Goal: Task Accomplishment & Management: Manage account settings

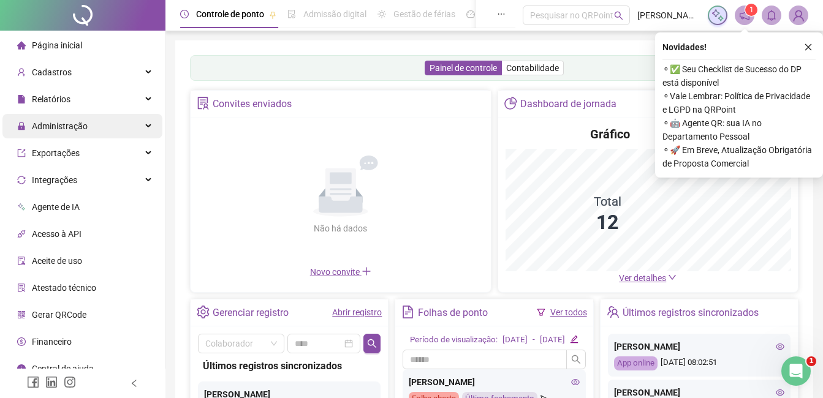
click at [74, 127] on span "Administração" at bounding box center [60, 126] width 56 height 10
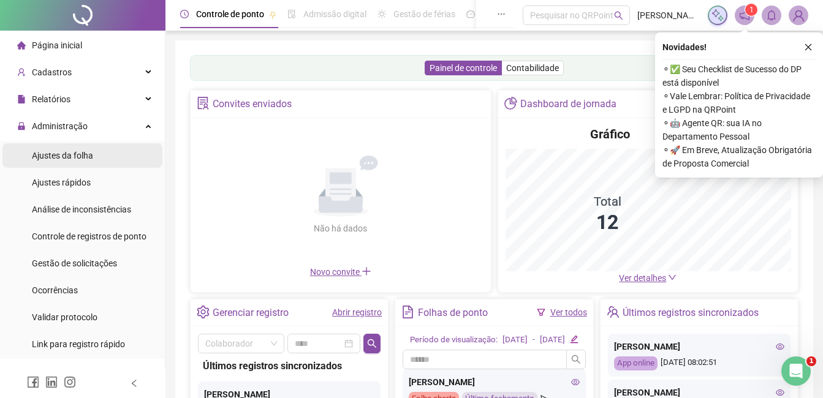
click at [56, 157] on span "Ajustes da folha" at bounding box center [62, 156] width 61 height 10
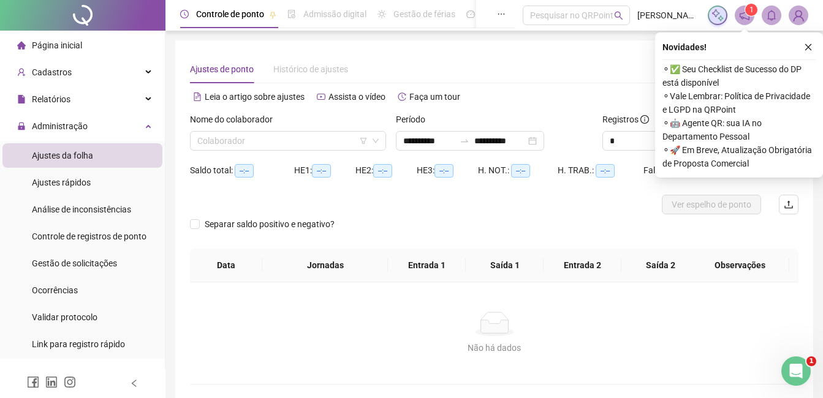
type input "**********"
click at [807, 46] on icon "close" at bounding box center [808, 47] width 7 height 7
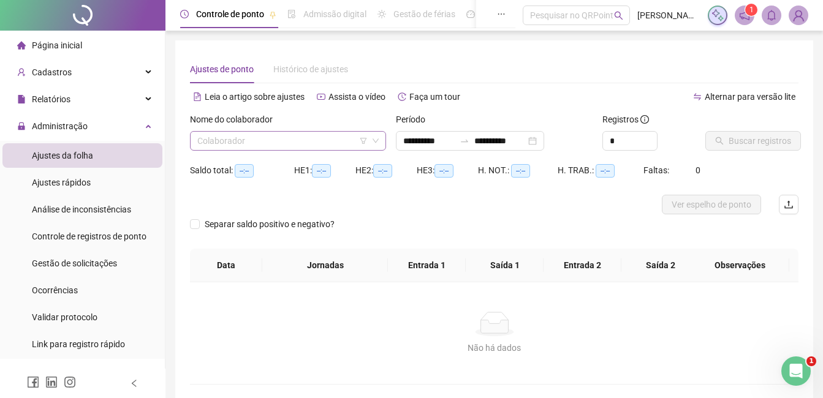
click at [347, 145] on input "search" at bounding box center [282, 141] width 170 height 18
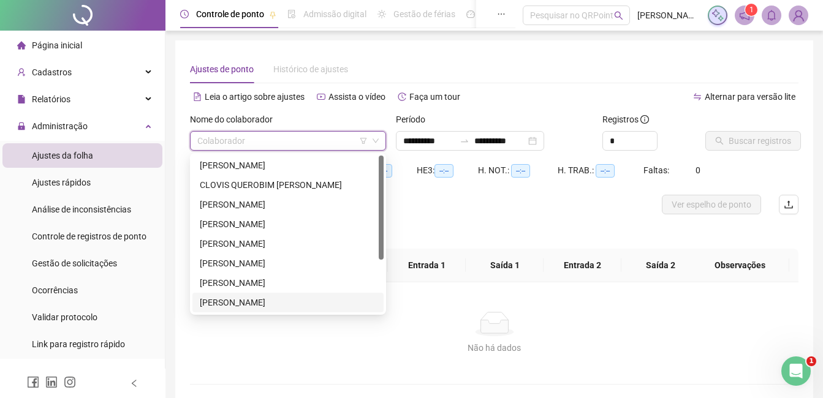
click at [223, 306] on div "[PERSON_NAME]" at bounding box center [288, 302] width 176 height 13
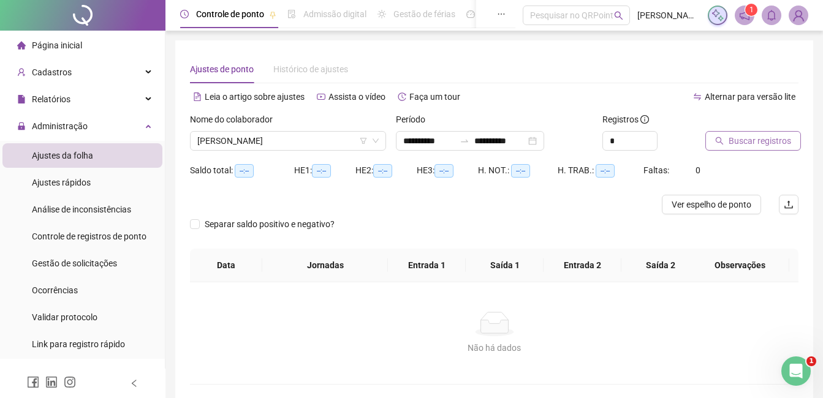
click at [738, 143] on span "Buscar registros" at bounding box center [760, 140] width 62 height 13
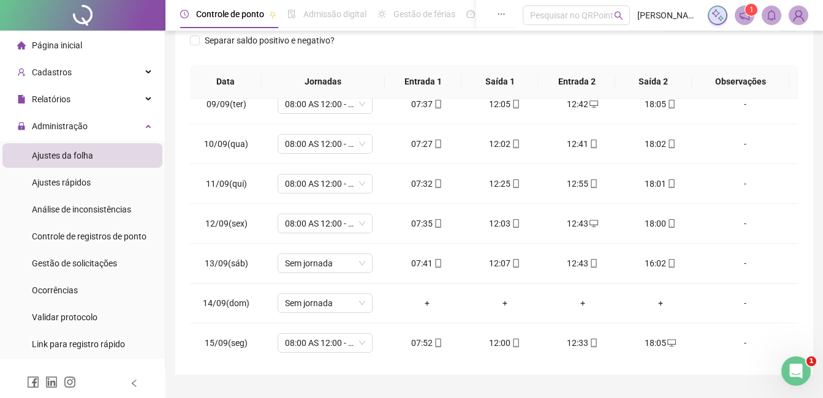
scroll to position [415, 0]
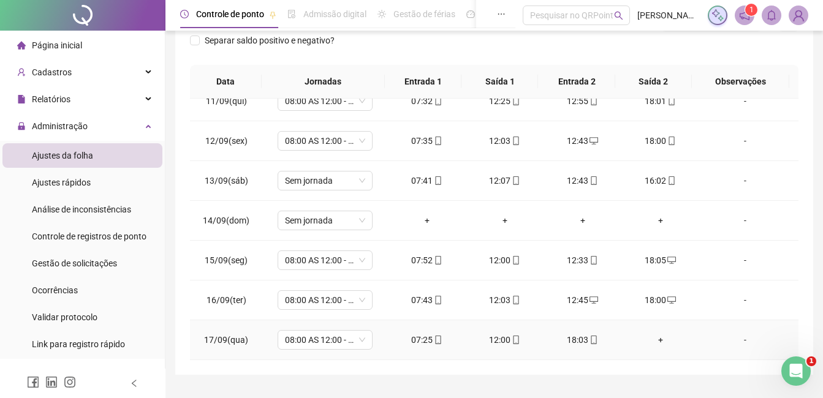
click at [654, 343] on div "+" at bounding box center [660, 339] width 58 height 13
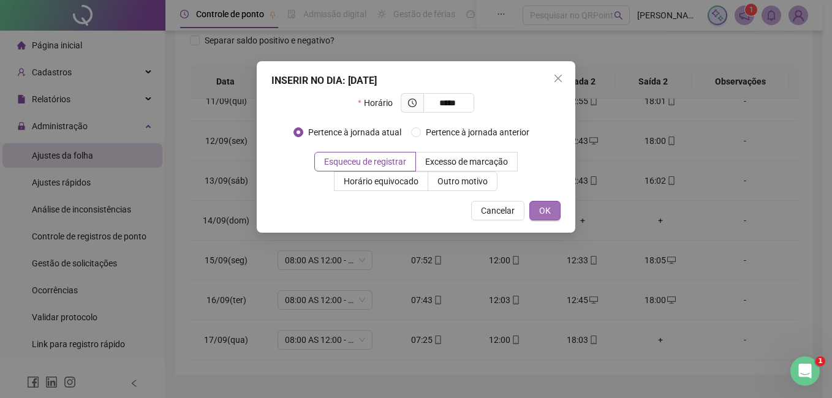
type input "*****"
click at [544, 206] on span "OK" at bounding box center [545, 210] width 12 height 13
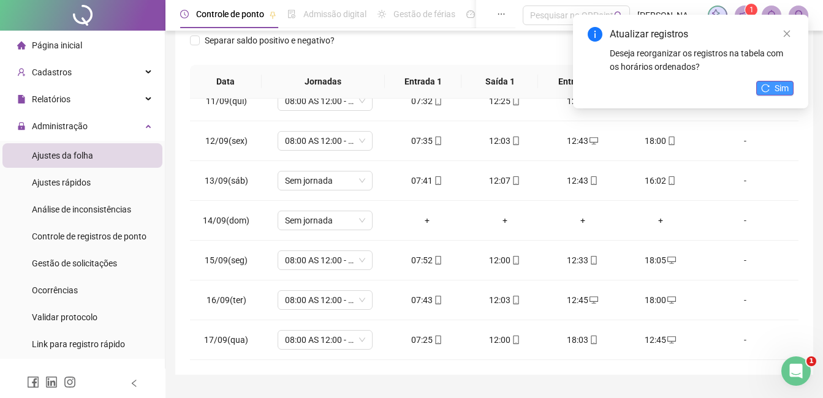
click at [770, 87] on button "Sim" at bounding box center [774, 88] width 37 height 15
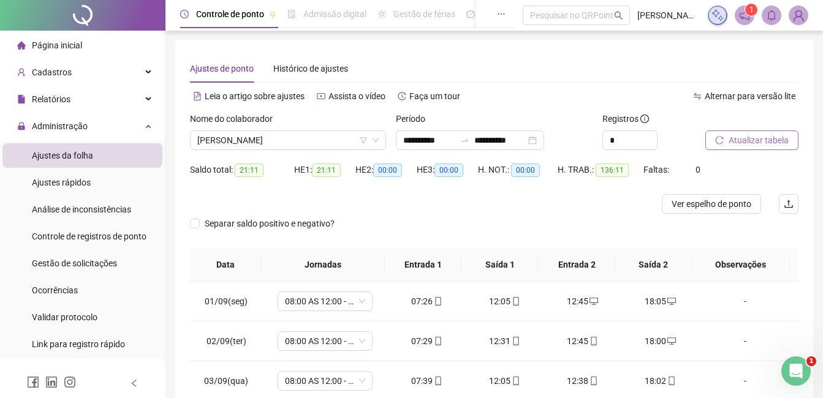
scroll to position [0, 0]
click at [744, 149] on button "Atualizar tabela" at bounding box center [751, 141] width 93 height 20
click at [544, 143] on div "**********" at bounding box center [470, 141] width 148 height 20
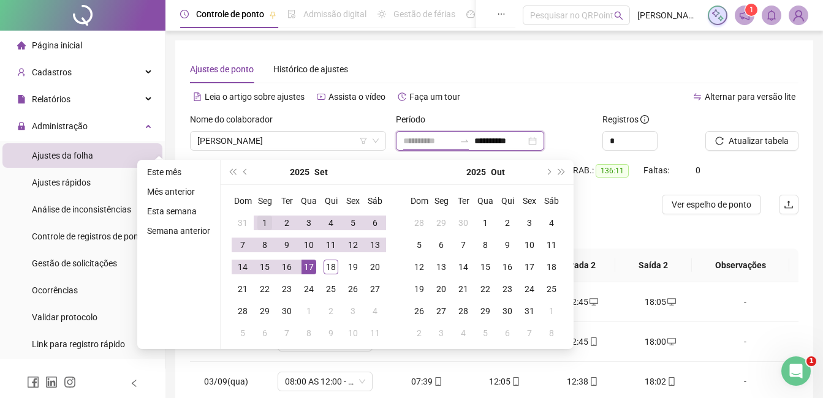
type input "**********"
click at [268, 221] on div "1" at bounding box center [264, 223] width 15 height 15
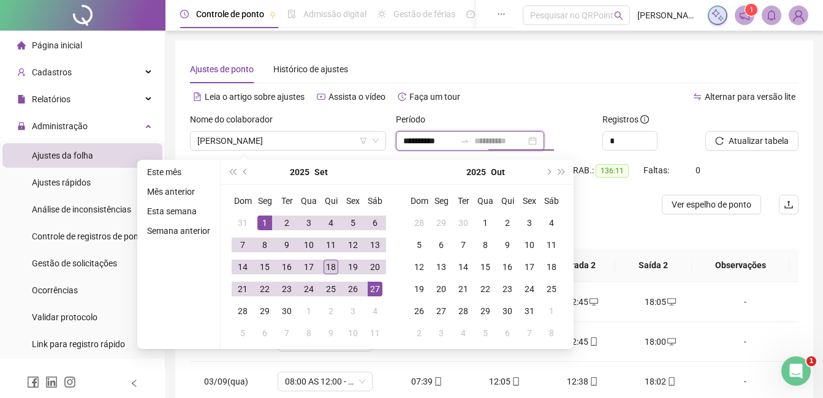
type input "**********"
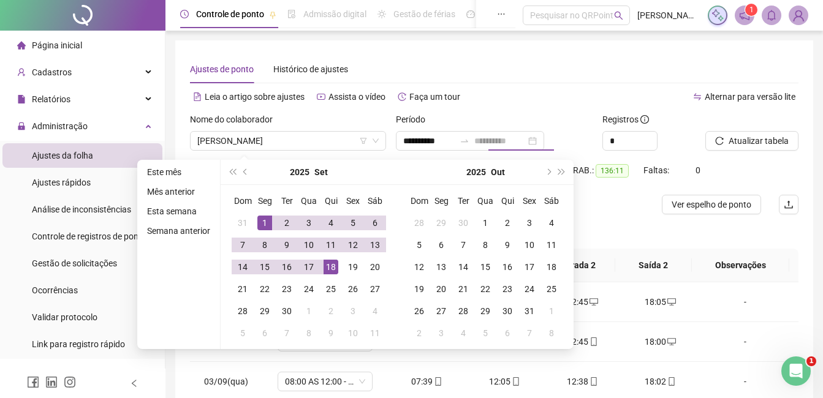
click at [338, 271] on td "18" at bounding box center [331, 267] width 22 height 22
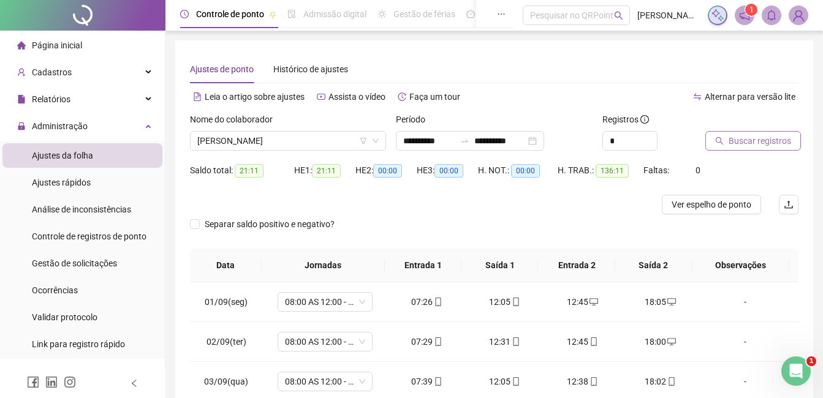
click at [746, 139] on span "Buscar registros" at bounding box center [760, 140] width 62 height 13
click at [328, 138] on span "[PERSON_NAME]" at bounding box center [287, 141] width 181 height 18
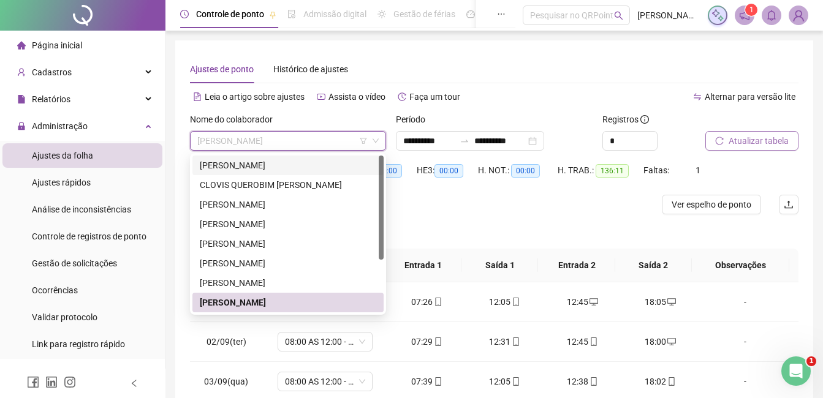
click at [267, 162] on div "[PERSON_NAME]" at bounding box center [288, 165] width 176 height 13
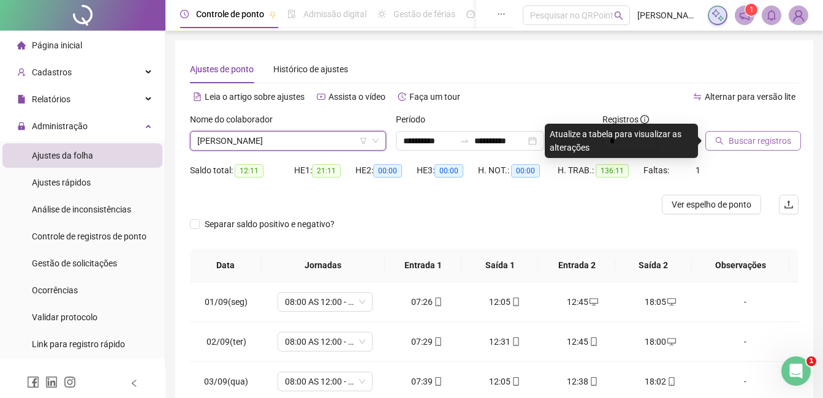
click at [773, 146] on span "Buscar registros" at bounding box center [760, 140] width 62 height 13
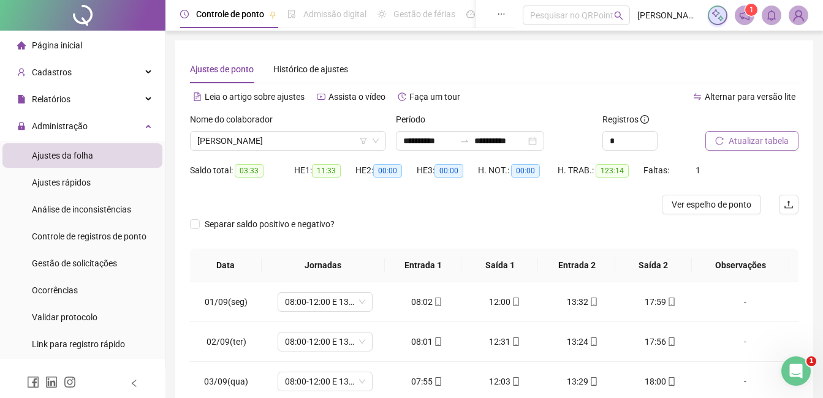
click at [762, 153] on div "Atualizar tabela" at bounding box center [751, 137] width 103 height 48
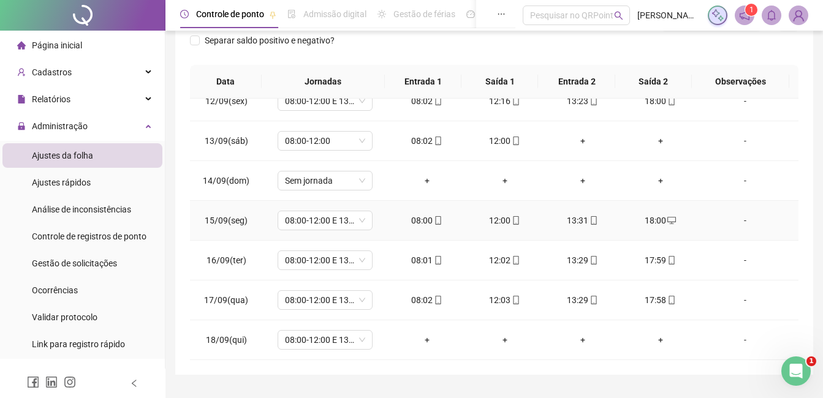
scroll to position [213, 0]
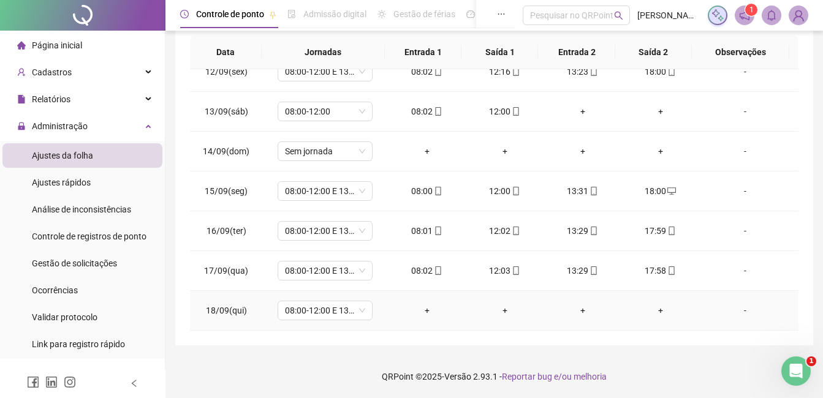
click at [423, 311] on div "+" at bounding box center [427, 310] width 58 height 13
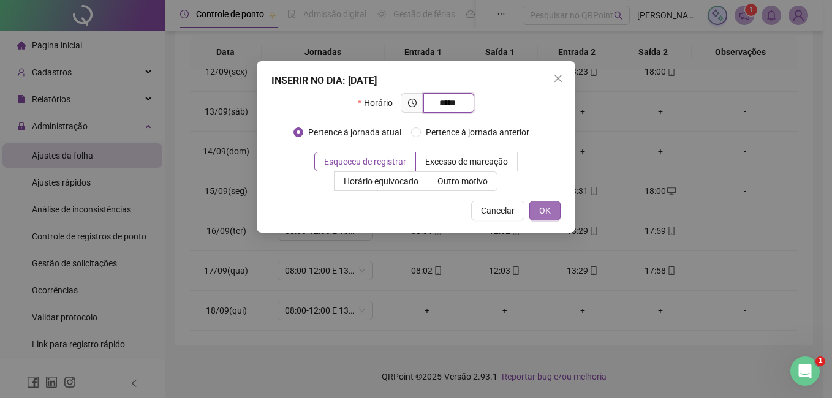
type input "*****"
click at [553, 209] on button "OK" at bounding box center [544, 211] width 31 height 20
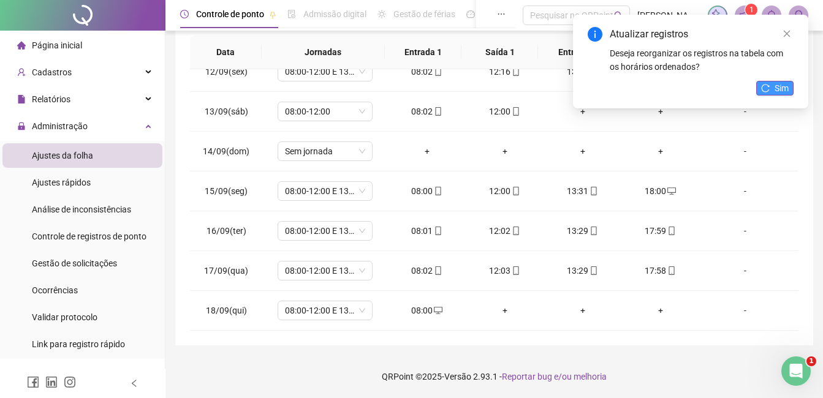
click at [773, 84] on button "Sim" at bounding box center [774, 88] width 37 height 15
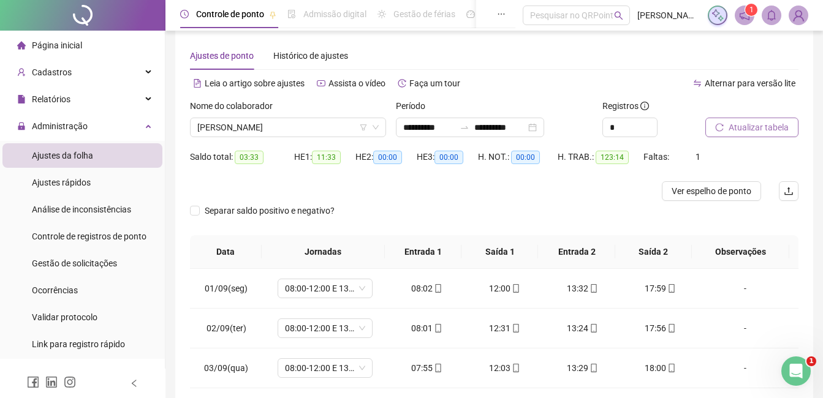
scroll to position [0, 0]
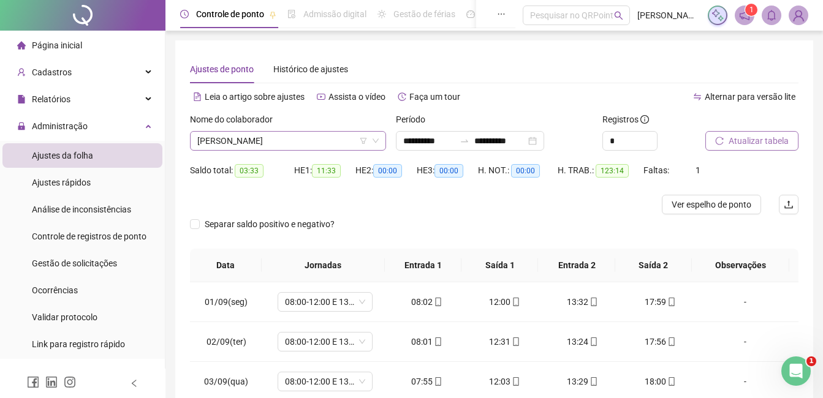
click at [331, 145] on span "[PERSON_NAME]" at bounding box center [287, 141] width 181 height 18
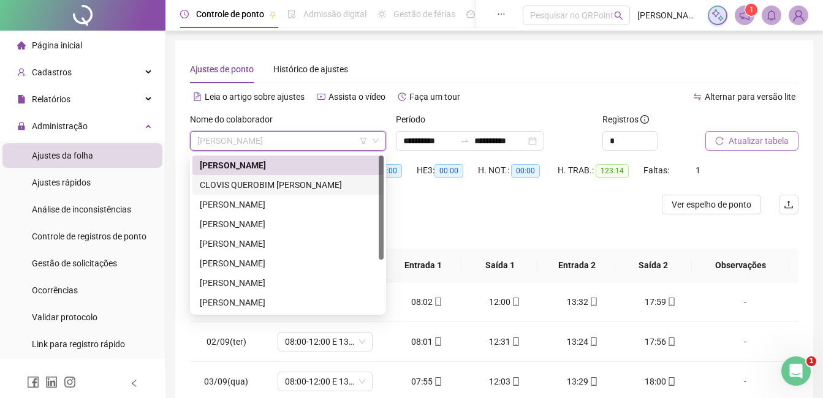
click at [280, 182] on div "CLOVIS QUEROBIM [PERSON_NAME]" at bounding box center [288, 184] width 176 height 13
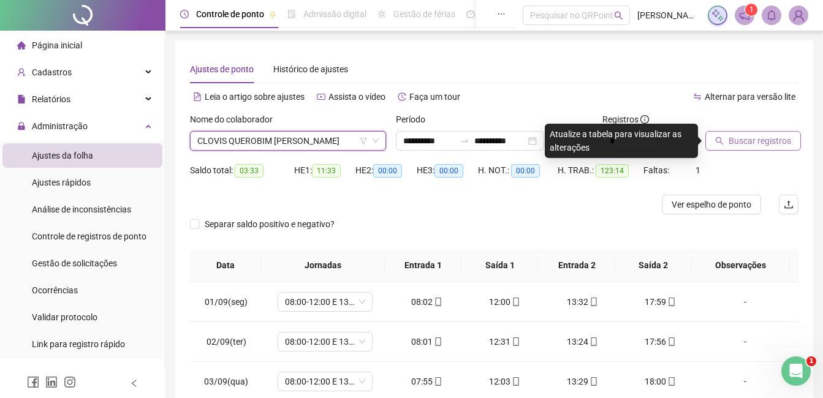
click at [776, 144] on span "Buscar registros" at bounding box center [760, 140] width 62 height 13
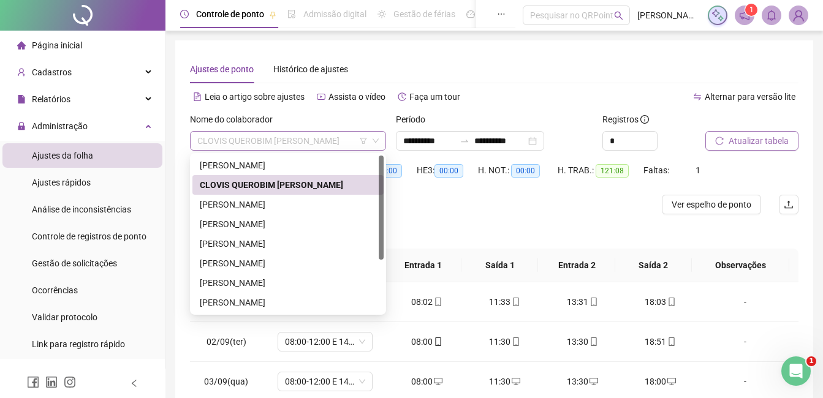
click at [339, 134] on span "CLOVIS QUEROBIM [PERSON_NAME]" at bounding box center [287, 141] width 181 height 18
click at [246, 208] on div "[PERSON_NAME]" at bounding box center [288, 204] width 176 height 13
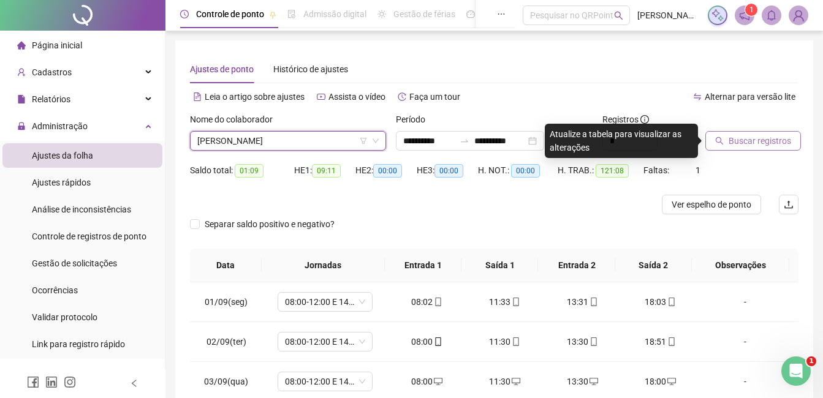
click at [751, 140] on span "Buscar registros" at bounding box center [760, 140] width 62 height 13
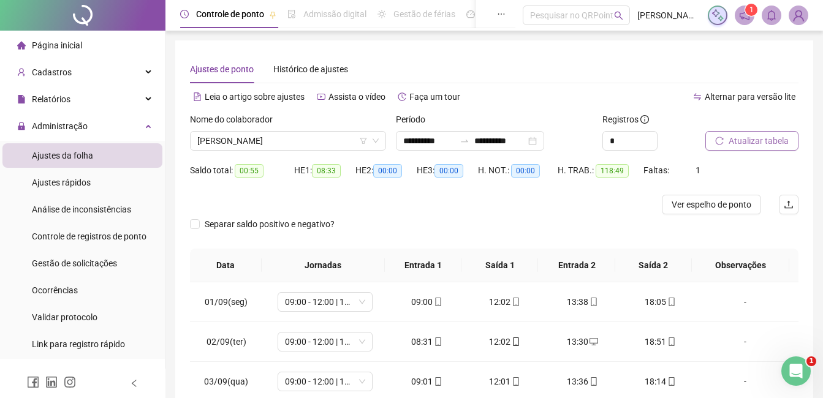
click at [737, 143] on span "Atualizar tabela" at bounding box center [759, 140] width 60 height 13
click at [331, 139] on span "[PERSON_NAME]" at bounding box center [287, 141] width 181 height 18
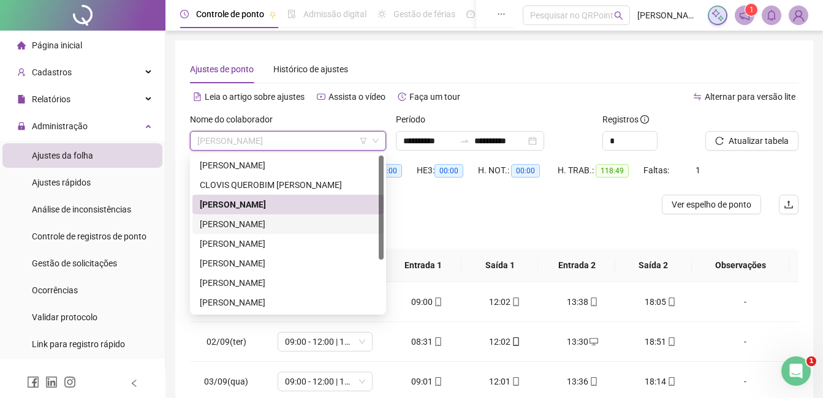
click at [241, 225] on div "[PERSON_NAME]" at bounding box center [288, 224] width 176 height 13
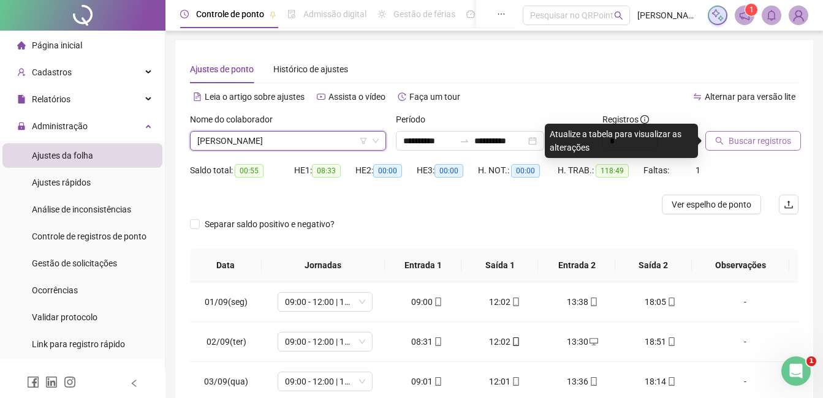
click at [768, 145] on span "Buscar registros" at bounding box center [760, 140] width 62 height 13
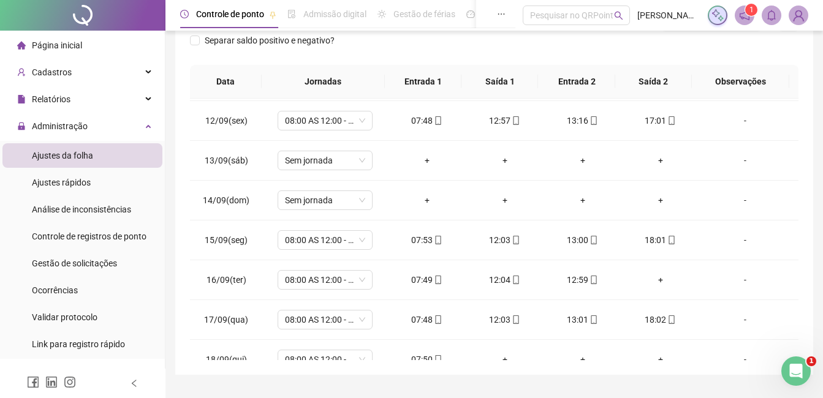
scroll to position [176, 0]
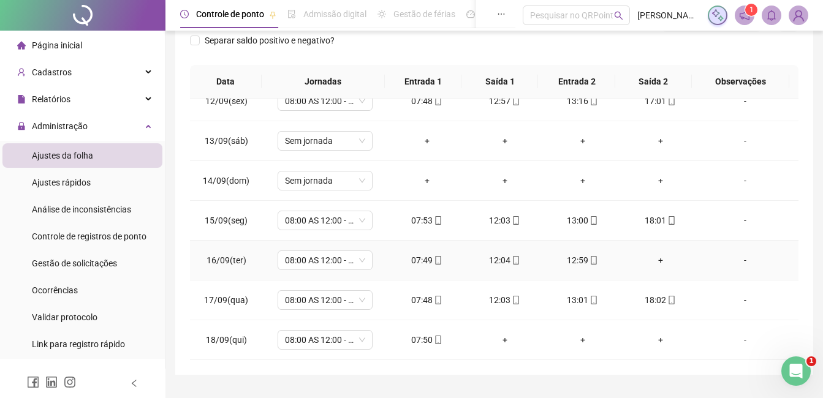
click at [654, 258] on div "+" at bounding box center [660, 260] width 58 height 13
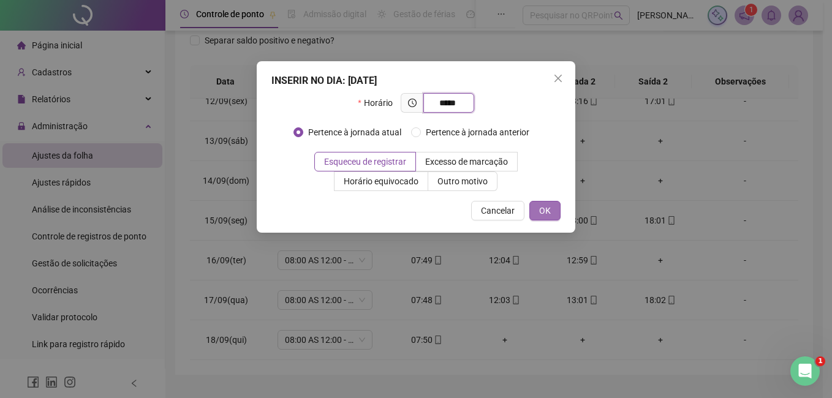
type input "*****"
click at [547, 215] on span "OK" at bounding box center [545, 210] width 12 height 13
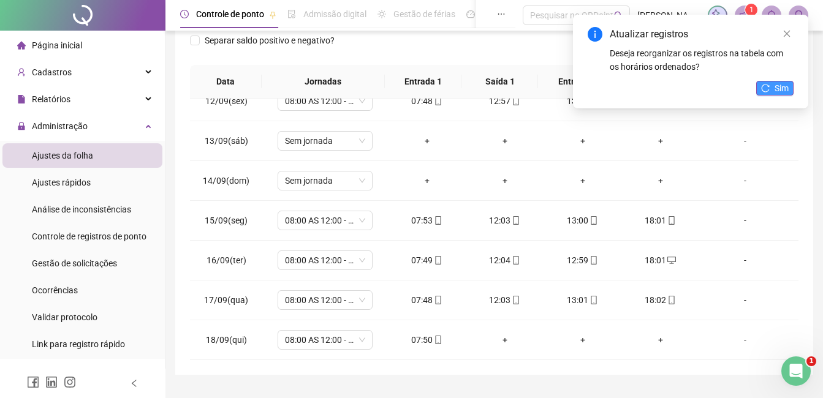
click at [767, 89] on icon "reload" at bounding box center [765, 88] width 9 height 9
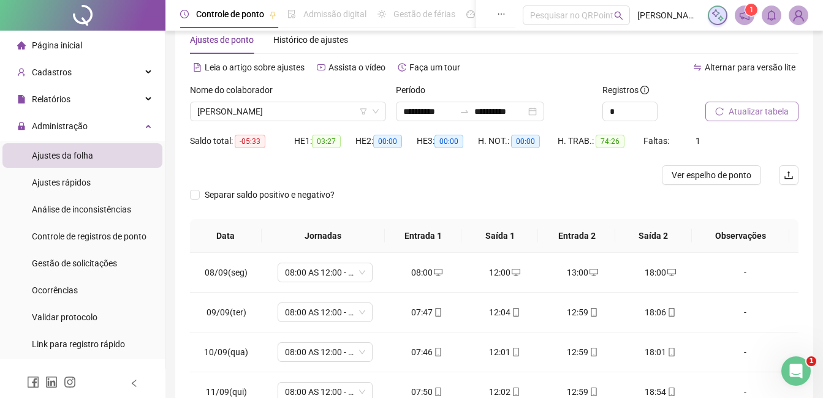
scroll to position [0, 0]
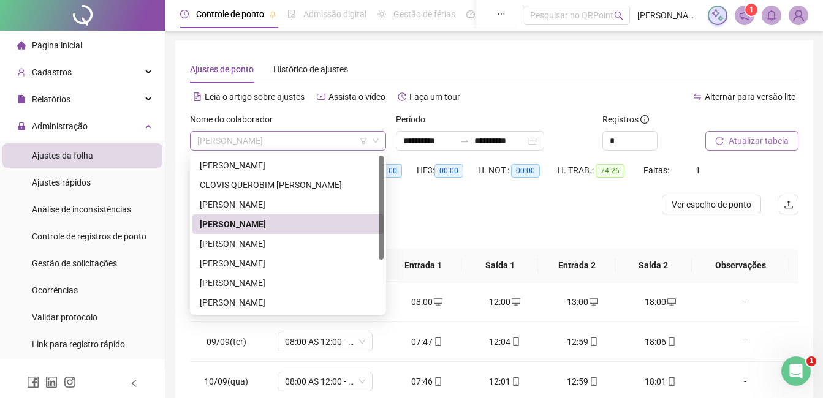
click at [316, 143] on span "[PERSON_NAME]" at bounding box center [287, 141] width 181 height 18
click at [240, 241] on div "[PERSON_NAME]" at bounding box center [288, 243] width 176 height 13
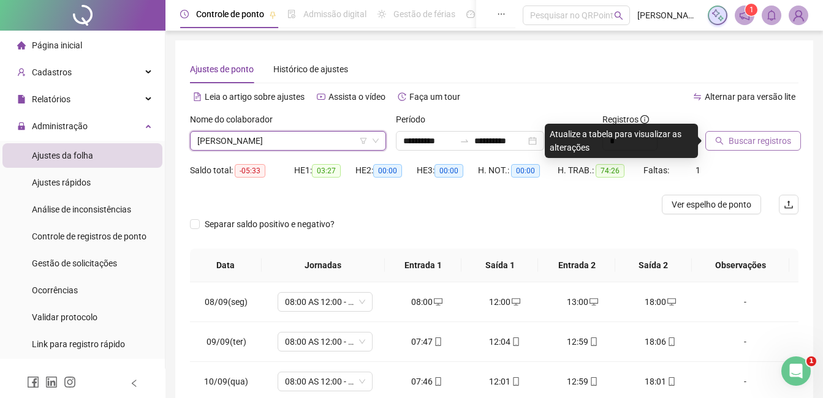
click at [725, 149] on button "Buscar registros" at bounding box center [753, 141] width 96 height 20
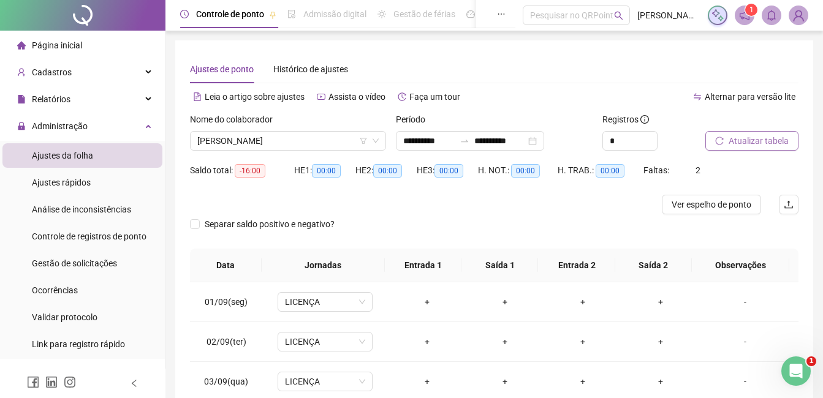
click at [759, 140] on span "Atualizar tabela" at bounding box center [759, 140] width 60 height 13
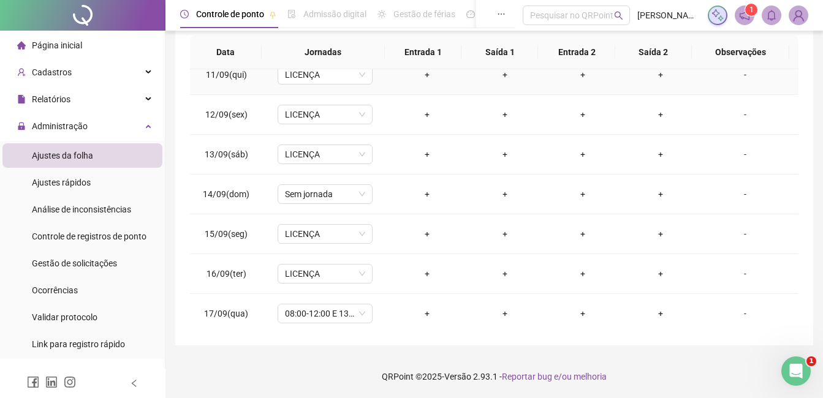
scroll to position [455, 0]
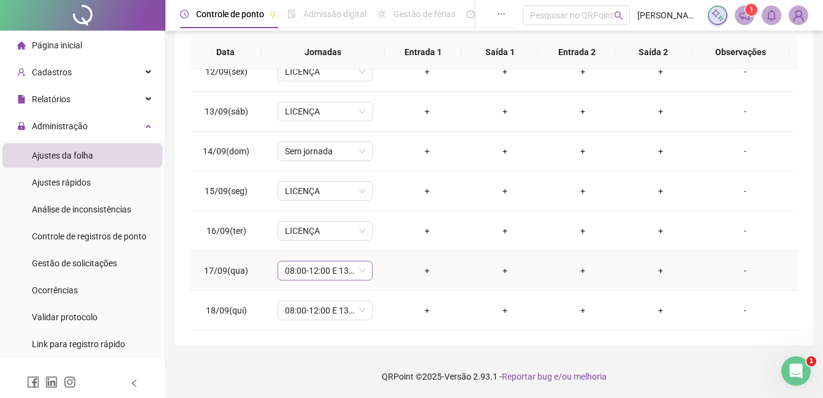
click at [340, 273] on span "08:00-12:00 E 13:30-17:30" at bounding box center [325, 271] width 80 height 18
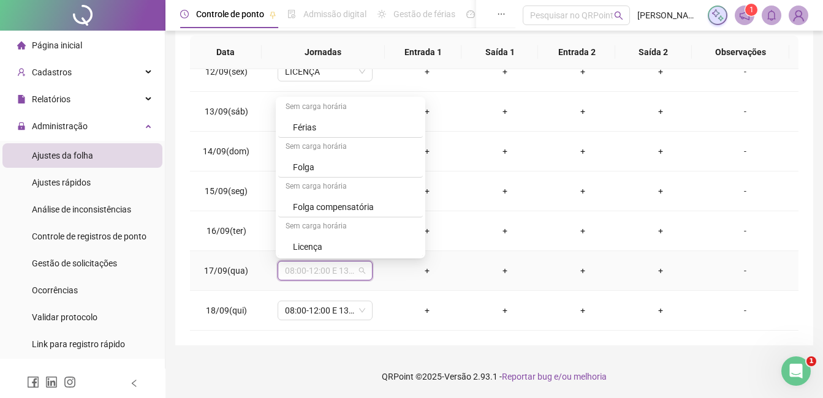
scroll to position [1038, 0]
click at [309, 245] on div "Licença" at bounding box center [354, 245] width 123 height 13
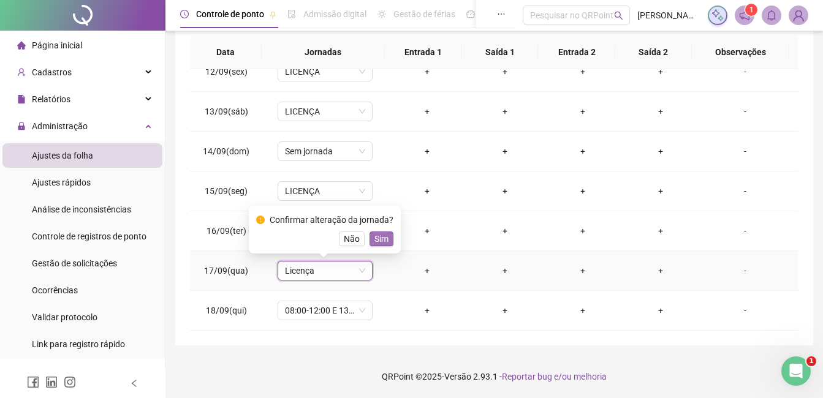
click at [381, 239] on span "Sim" at bounding box center [381, 238] width 14 height 13
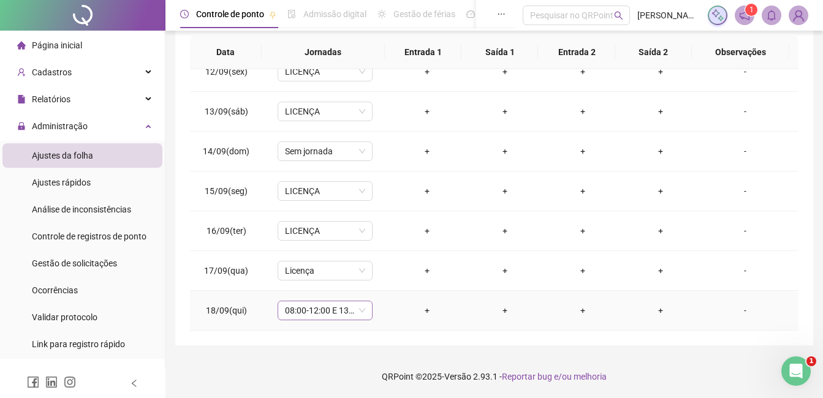
click at [327, 309] on span "08:00-12:00 E 13:30-17:30" at bounding box center [325, 310] width 80 height 18
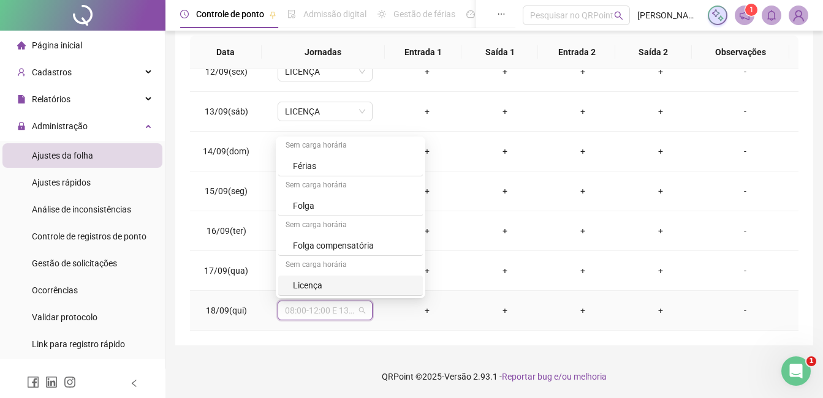
click at [301, 284] on div "Licença" at bounding box center [354, 285] width 123 height 13
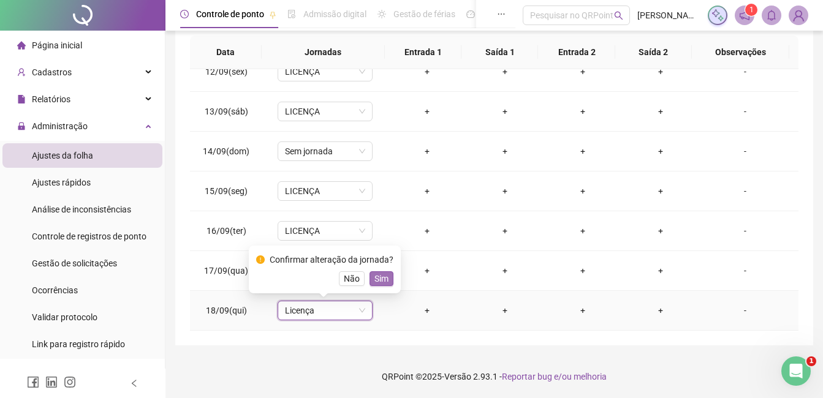
click at [377, 276] on span "Sim" at bounding box center [381, 278] width 14 height 13
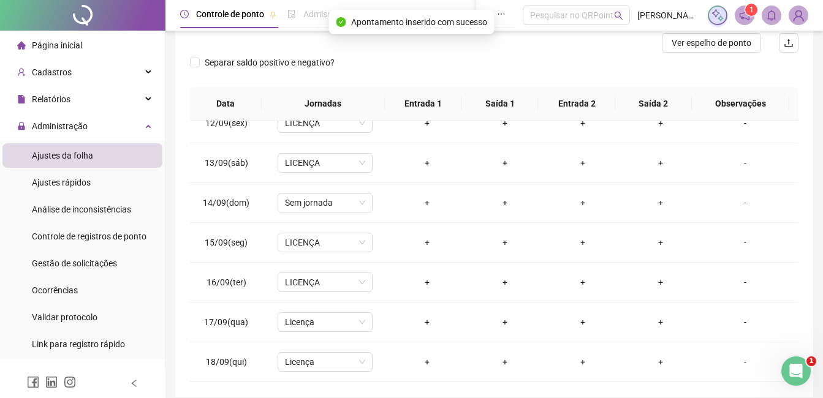
scroll to position [91, 0]
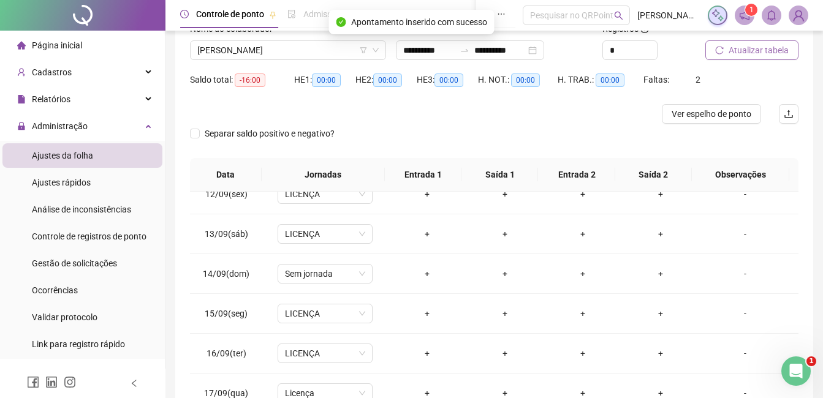
click at [759, 47] on span "Atualizar tabela" at bounding box center [759, 50] width 60 height 13
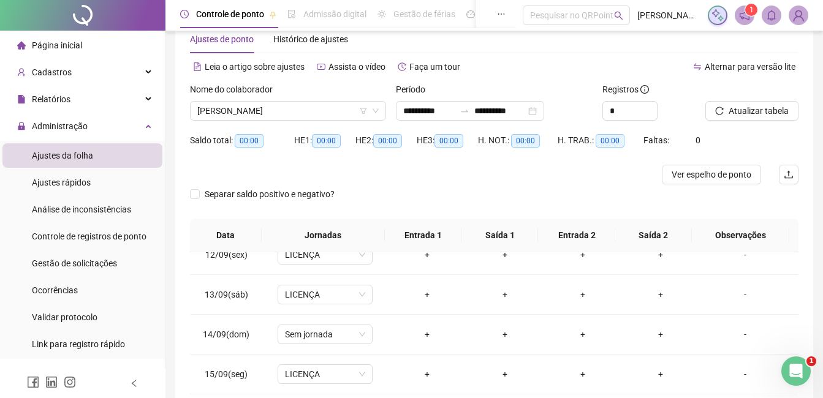
scroll to position [29, 0]
click at [264, 112] on span "[PERSON_NAME]" at bounding box center [287, 111] width 181 height 18
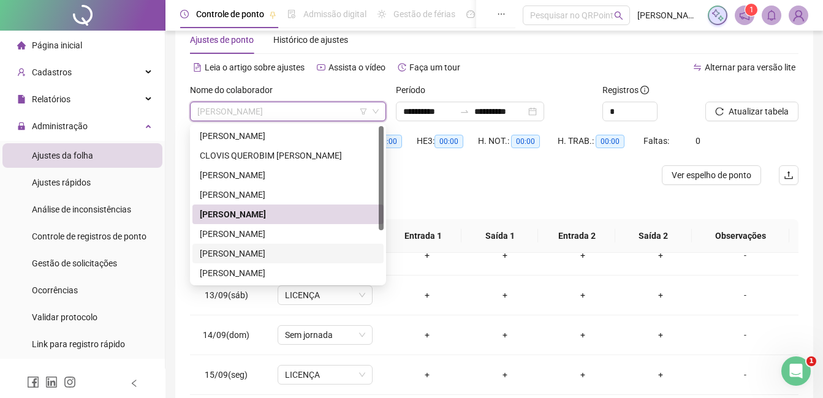
click at [235, 258] on div "[PERSON_NAME]" at bounding box center [288, 253] width 176 height 13
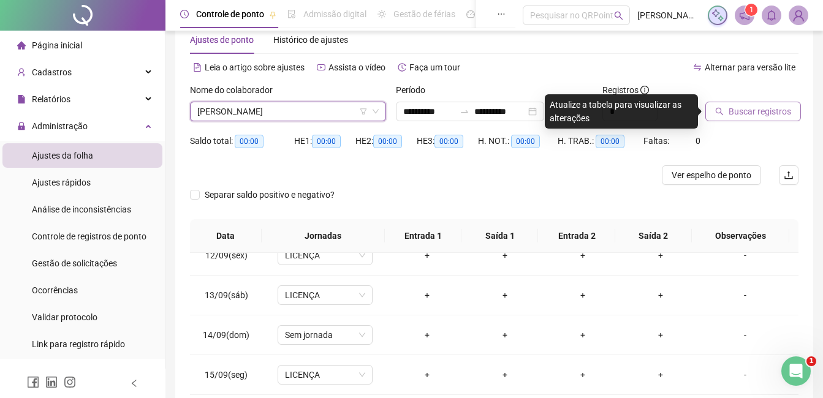
click at [752, 114] on span "Buscar registros" at bounding box center [760, 111] width 62 height 13
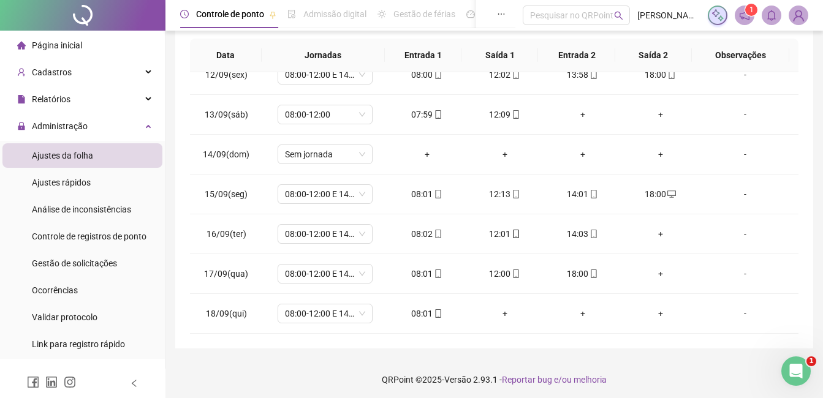
scroll to position [213, 0]
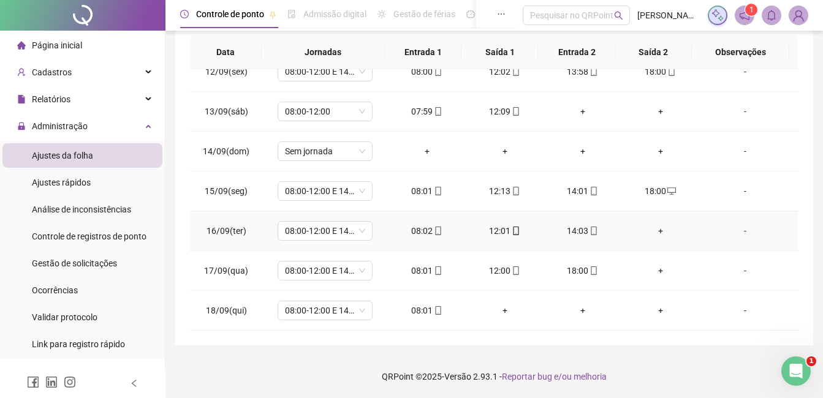
click at [649, 233] on div "+" at bounding box center [660, 230] width 58 height 13
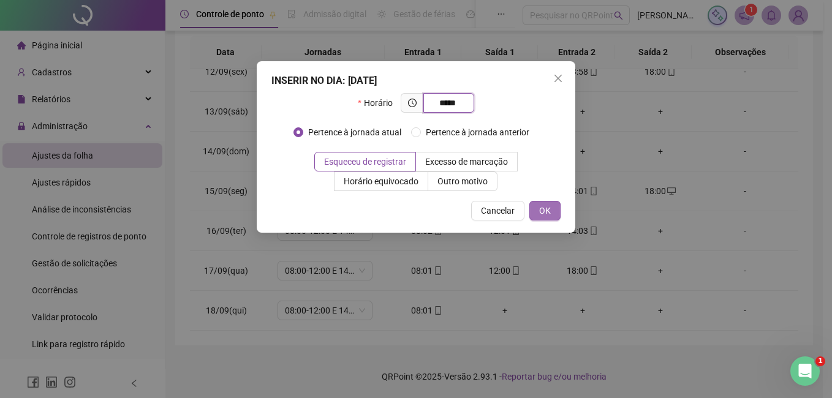
type input "*****"
click at [548, 212] on span "OK" at bounding box center [545, 210] width 12 height 13
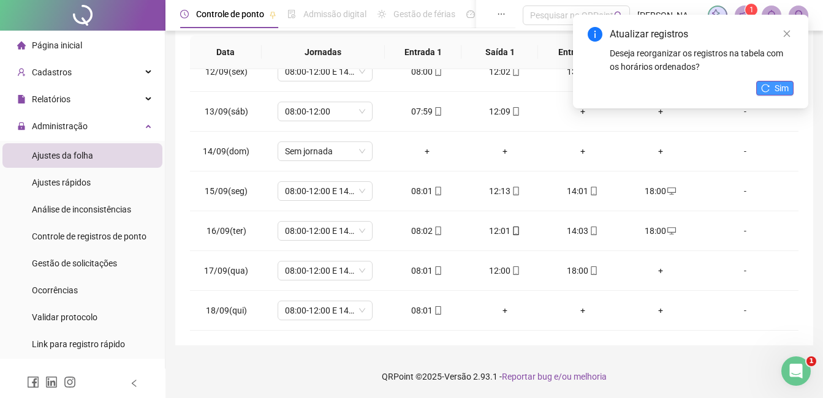
click at [781, 83] on span "Sim" at bounding box center [782, 87] width 14 height 13
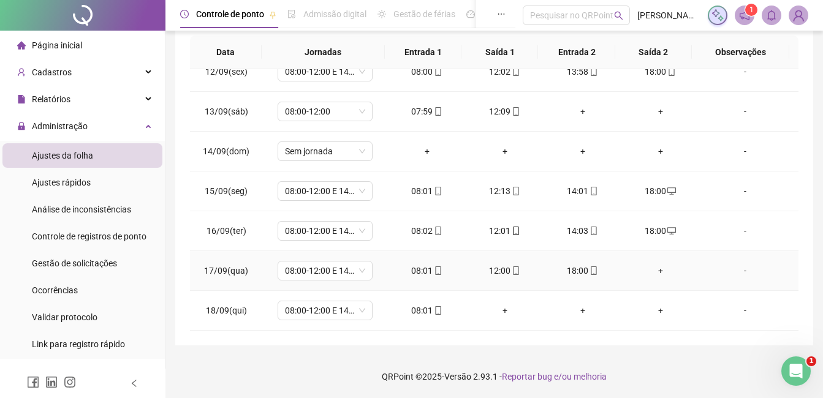
click at [655, 271] on div "+" at bounding box center [660, 270] width 58 height 13
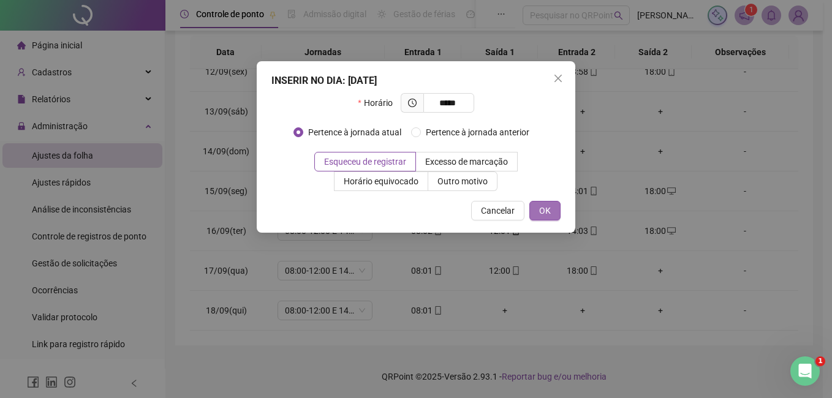
type input "*****"
click at [544, 210] on span "OK" at bounding box center [545, 210] width 12 height 13
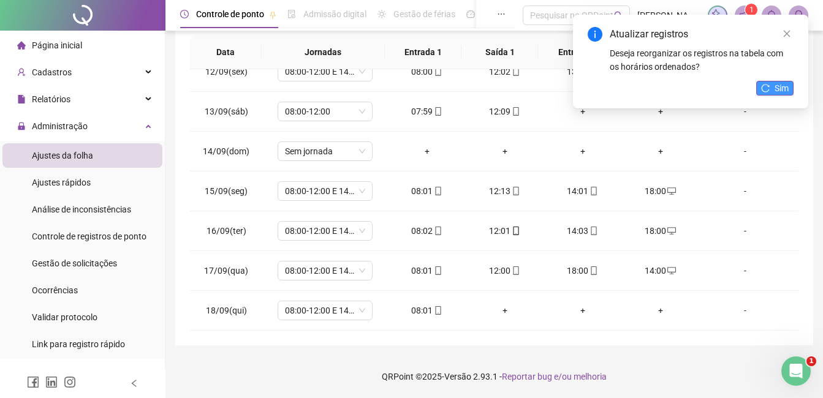
click at [774, 83] on button "Sim" at bounding box center [774, 88] width 37 height 15
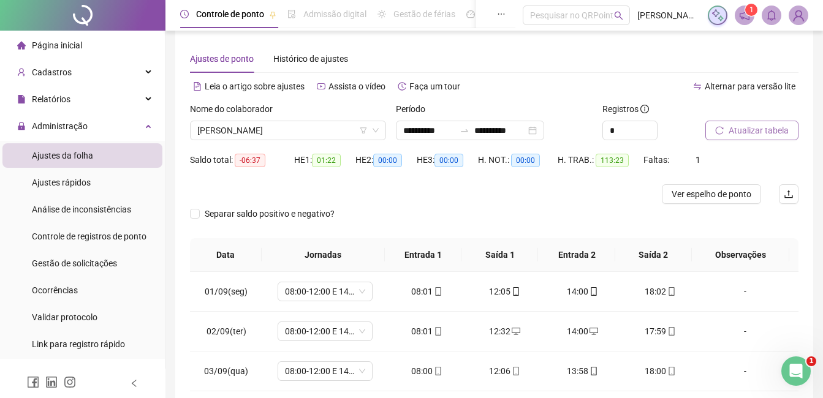
scroll to position [0, 0]
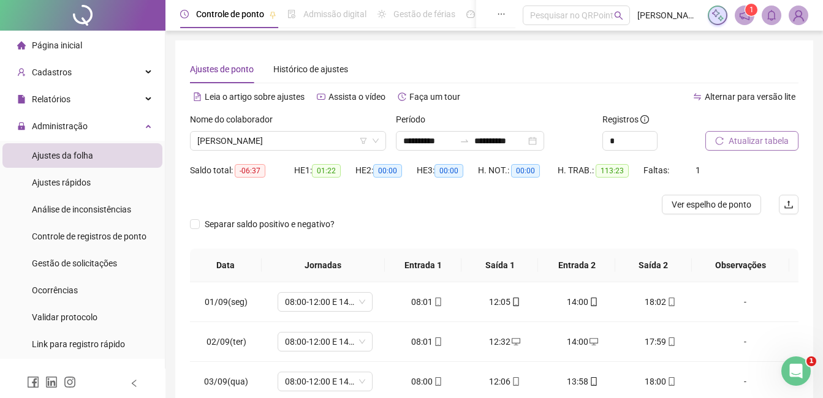
click at [752, 138] on span "Atualizar tabela" at bounding box center [759, 140] width 60 height 13
click at [344, 137] on span "[PERSON_NAME]" at bounding box center [287, 141] width 181 height 18
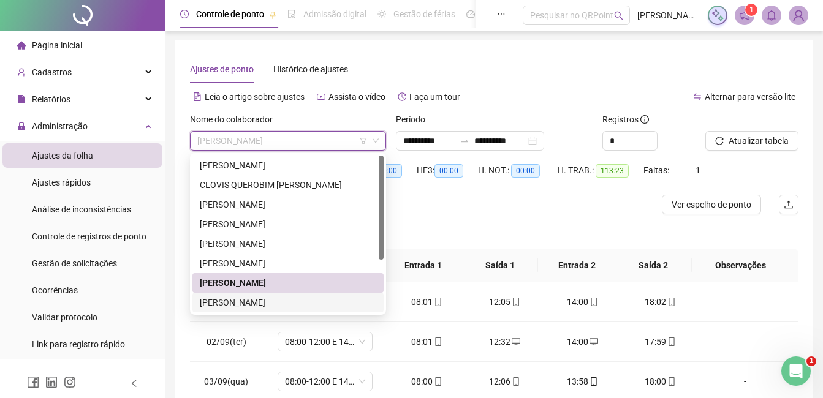
click at [230, 303] on div "[PERSON_NAME]" at bounding box center [288, 302] width 176 height 13
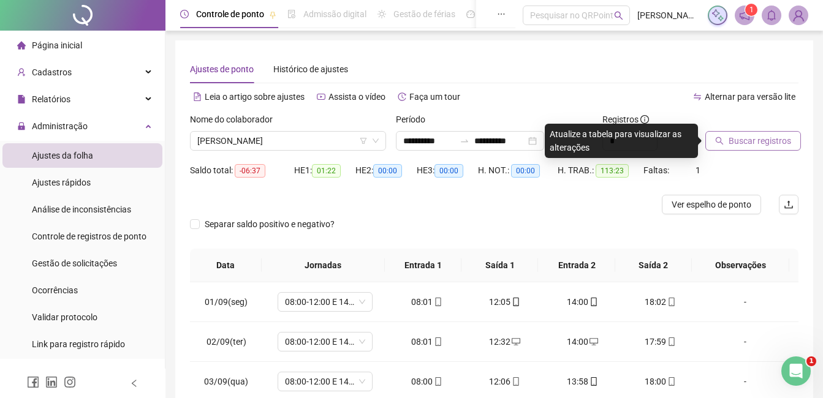
click at [754, 144] on span "Buscar registros" at bounding box center [760, 140] width 62 height 13
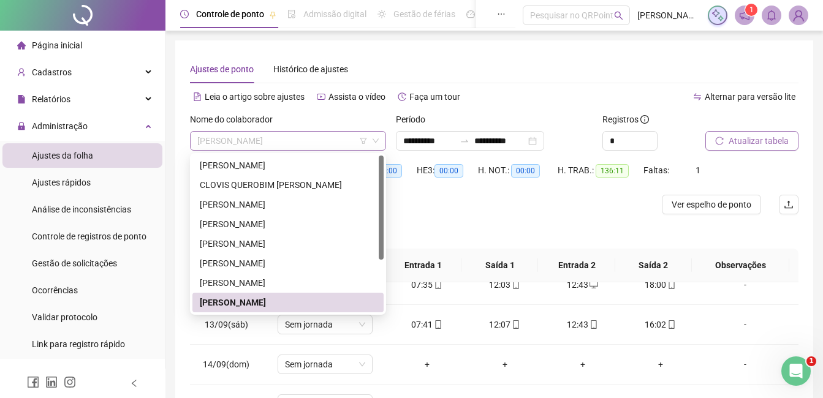
click at [344, 140] on span "[PERSON_NAME]" at bounding box center [287, 141] width 181 height 18
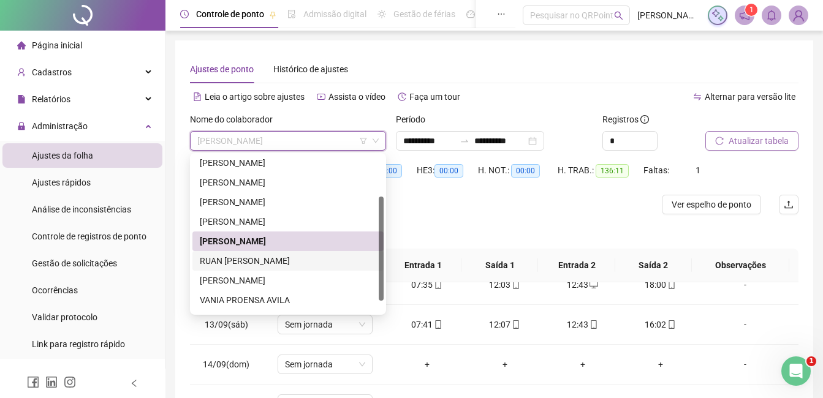
click at [233, 262] on div "RUAN [PERSON_NAME]" at bounding box center [288, 260] width 176 height 13
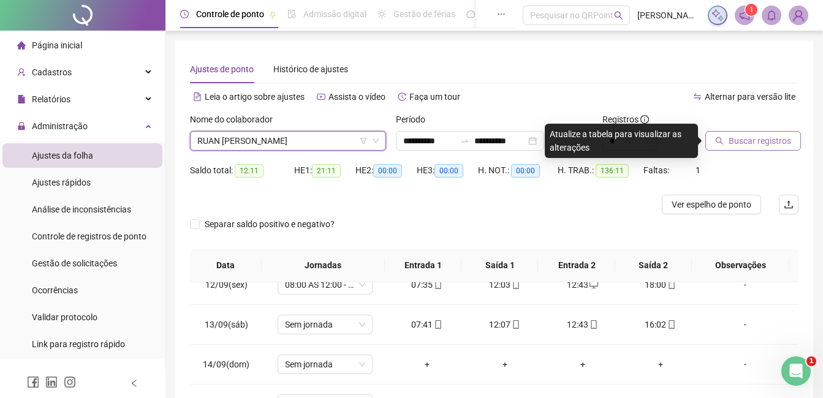
click at [725, 142] on button "Buscar registros" at bounding box center [753, 141] width 96 height 20
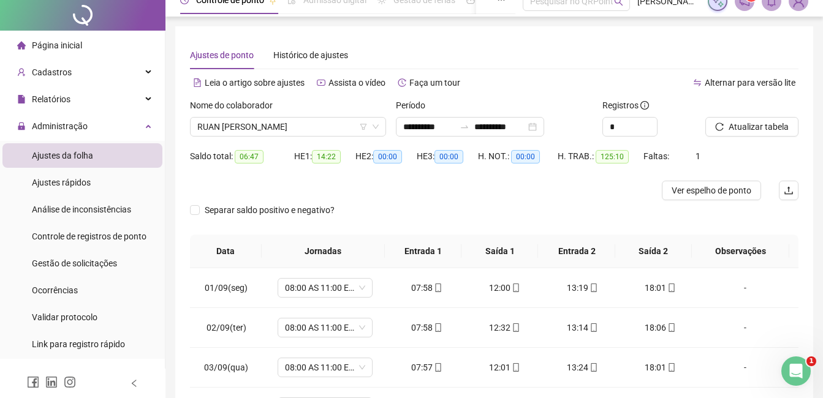
scroll to position [0, 0]
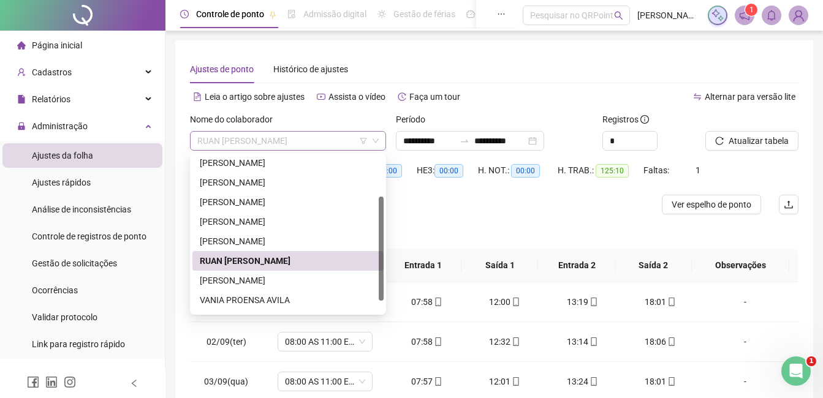
click at [330, 145] on span "RUAN [PERSON_NAME]" at bounding box center [287, 141] width 181 height 18
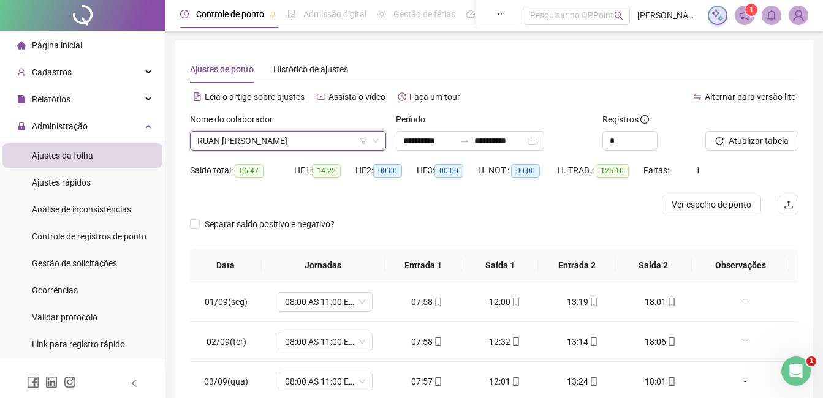
click at [303, 139] on span "RUAN [PERSON_NAME]" at bounding box center [287, 141] width 181 height 18
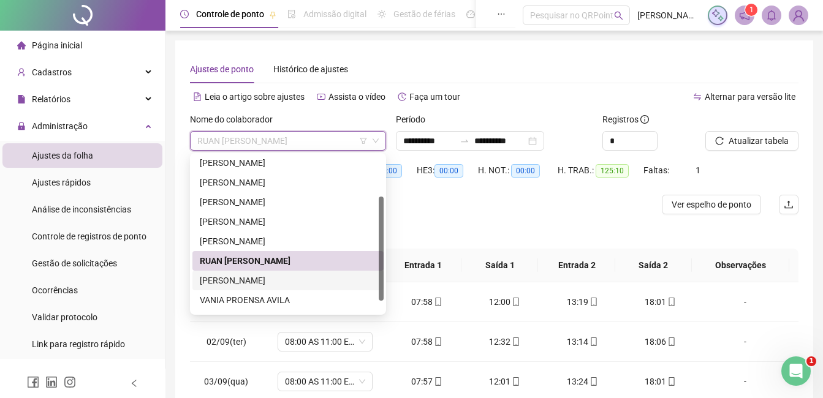
click at [216, 285] on div "[PERSON_NAME]" at bounding box center [288, 280] width 176 height 13
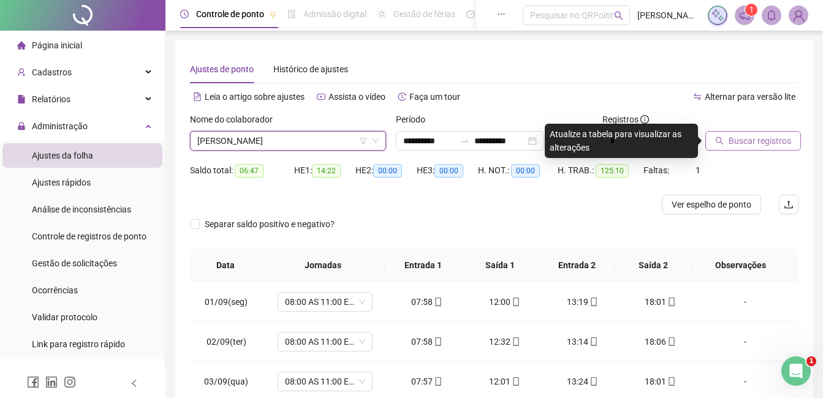
click at [744, 137] on span "Buscar registros" at bounding box center [760, 140] width 62 height 13
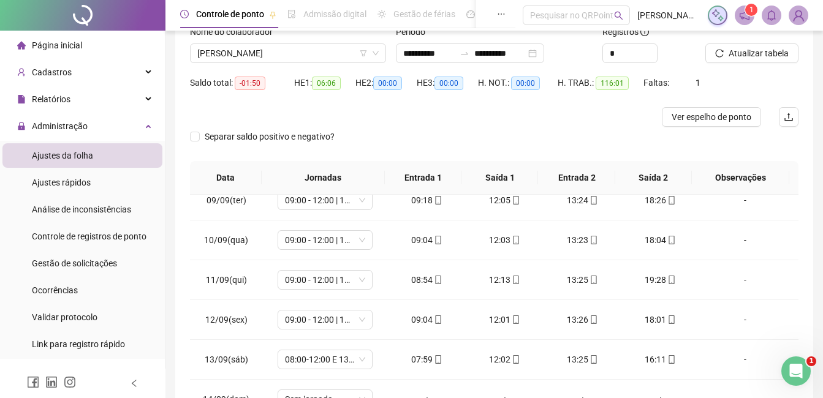
scroll to position [91, 0]
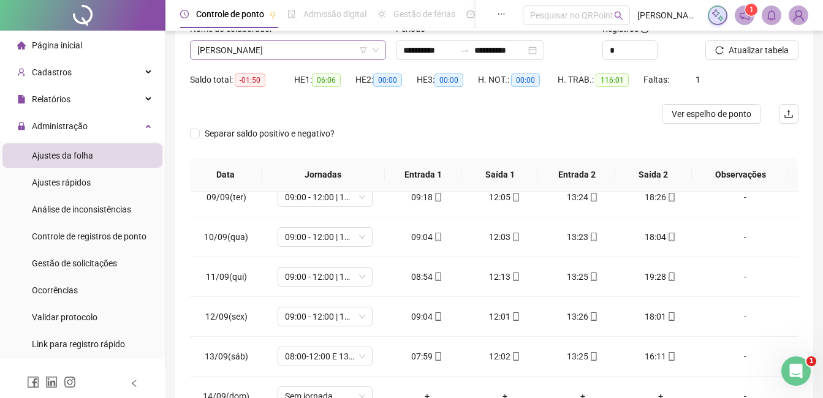
click at [346, 47] on span "[PERSON_NAME]" at bounding box center [287, 50] width 181 height 18
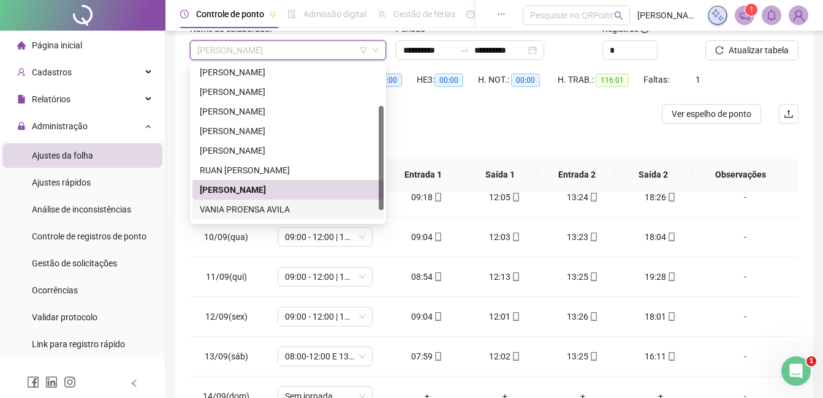
click at [229, 208] on div "VANIA PROENSA AVILA" at bounding box center [288, 209] width 176 height 13
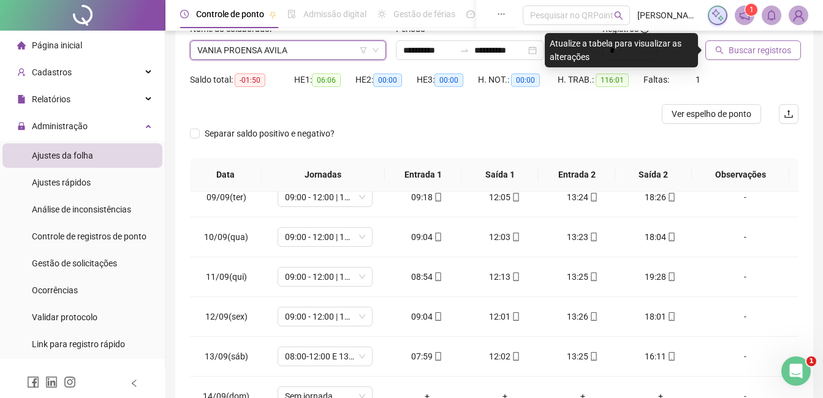
click at [745, 58] on button "Buscar registros" at bounding box center [753, 50] width 96 height 20
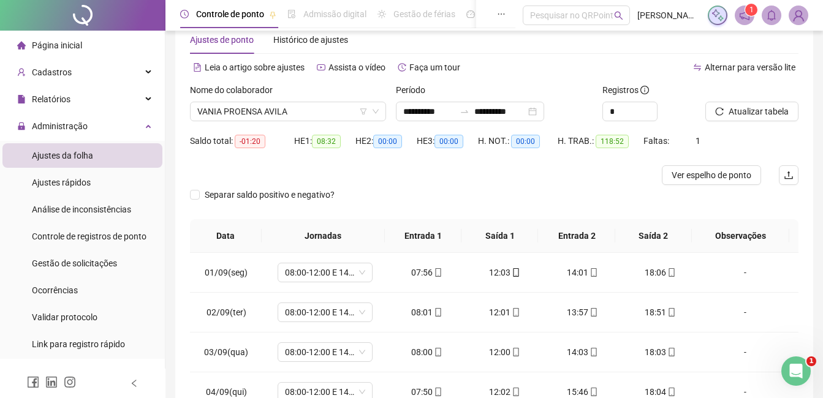
scroll to position [0, 0]
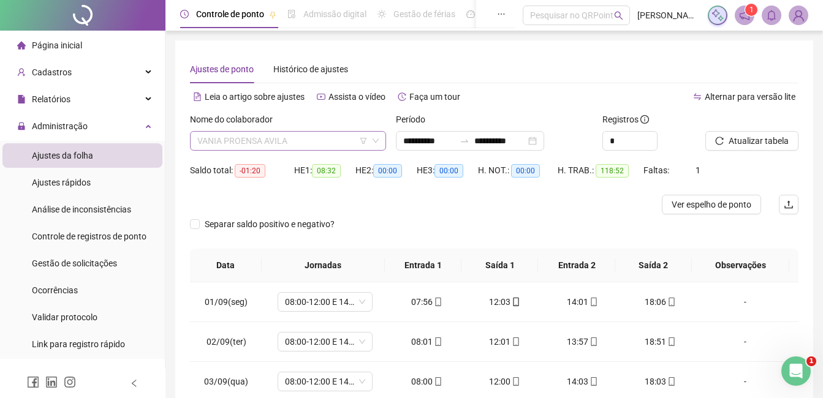
click at [306, 141] on span "VANIA PROENSA AVILA" at bounding box center [287, 141] width 181 height 18
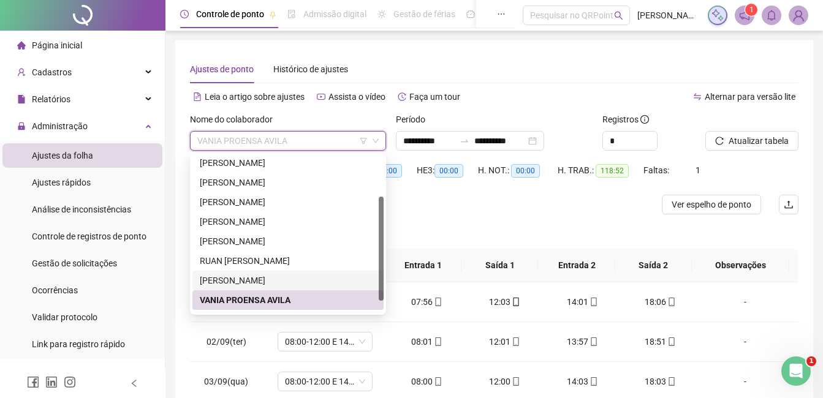
scroll to position [78, 0]
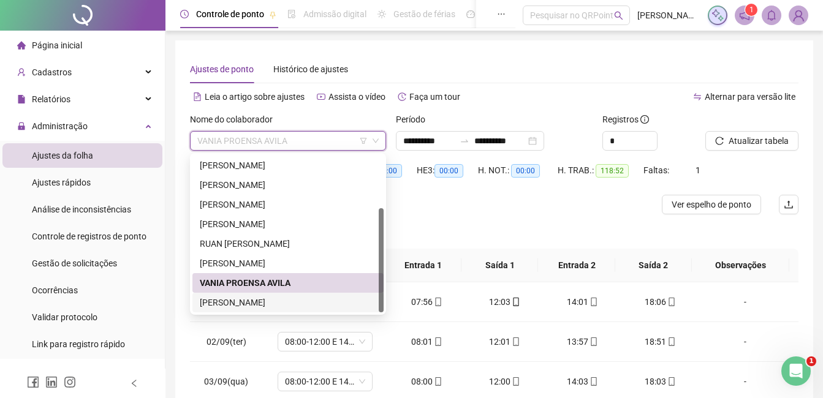
click at [234, 301] on div "[PERSON_NAME]" at bounding box center [288, 302] width 176 height 13
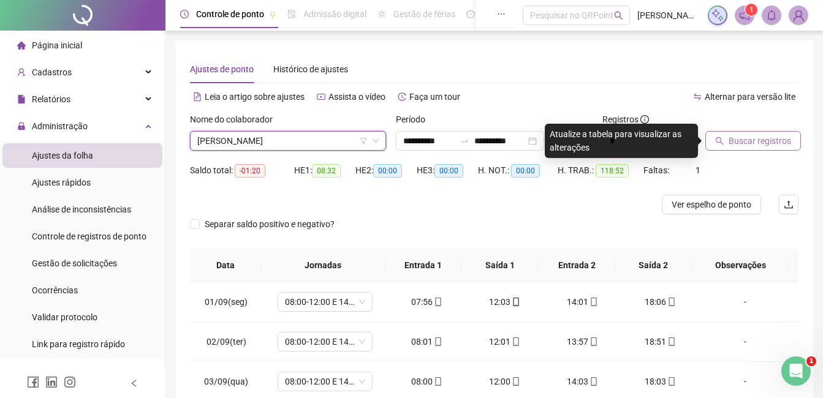
click at [767, 143] on span "Buscar registros" at bounding box center [760, 140] width 62 height 13
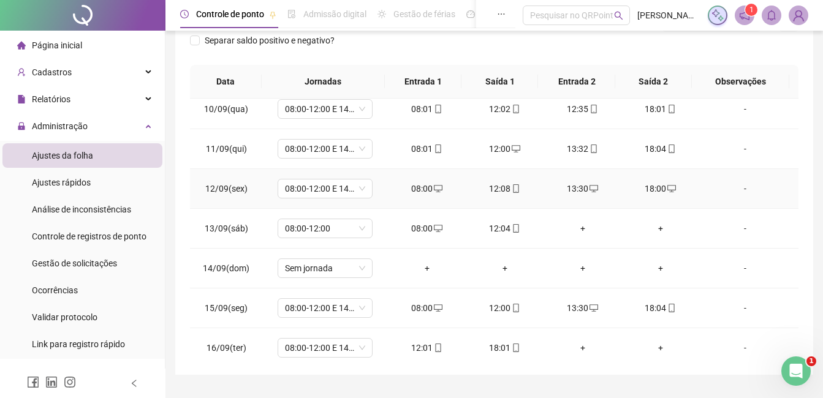
scroll to position [429, 0]
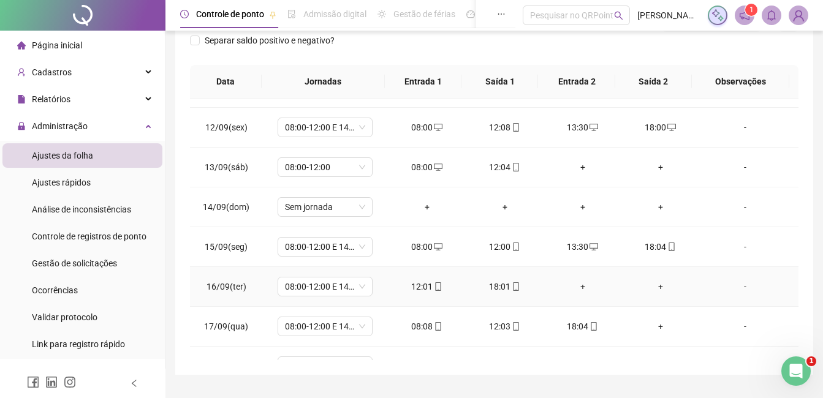
click at [581, 288] on div "+" at bounding box center [582, 286] width 58 height 13
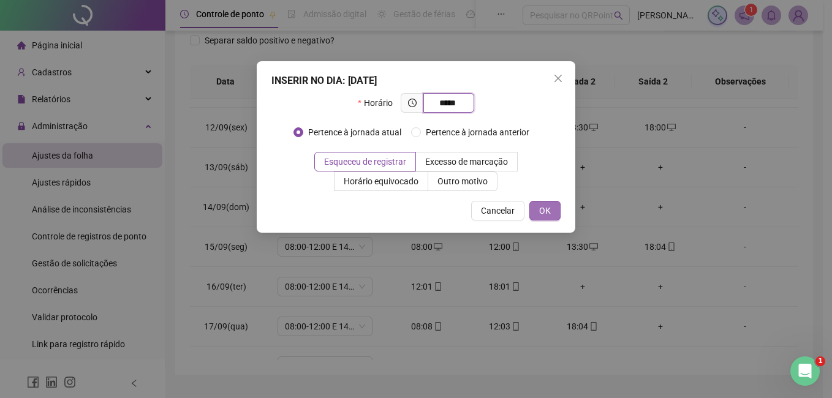
type input "*****"
click at [547, 215] on span "OK" at bounding box center [545, 210] width 12 height 13
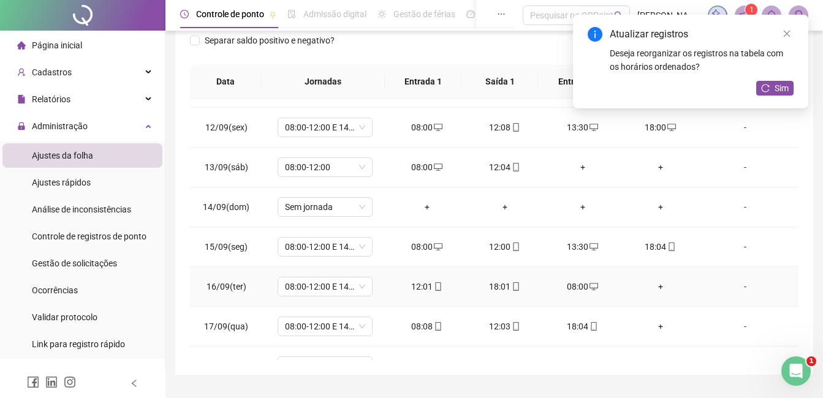
click at [656, 283] on div "+" at bounding box center [660, 286] width 58 height 13
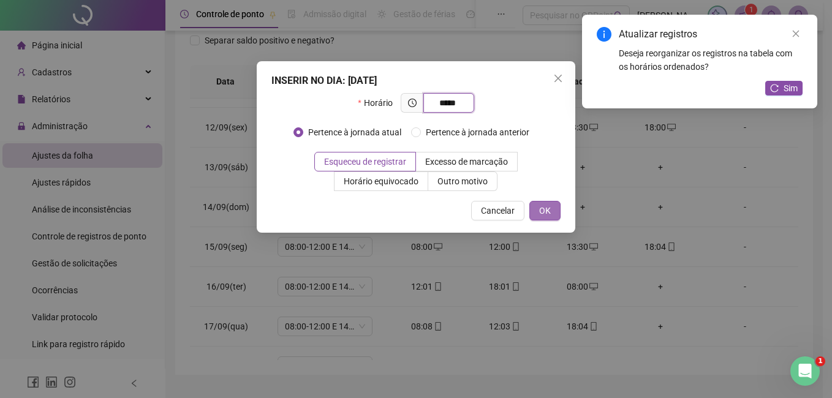
type input "*****"
click at [556, 213] on button "OK" at bounding box center [544, 211] width 31 height 20
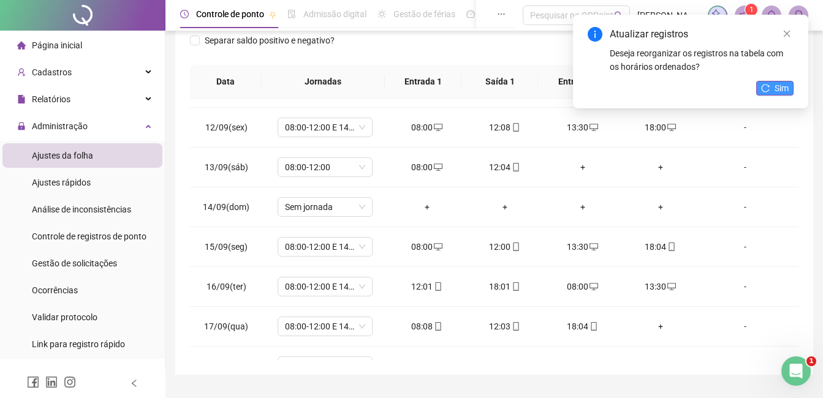
click at [780, 88] on span "Sim" at bounding box center [782, 87] width 14 height 13
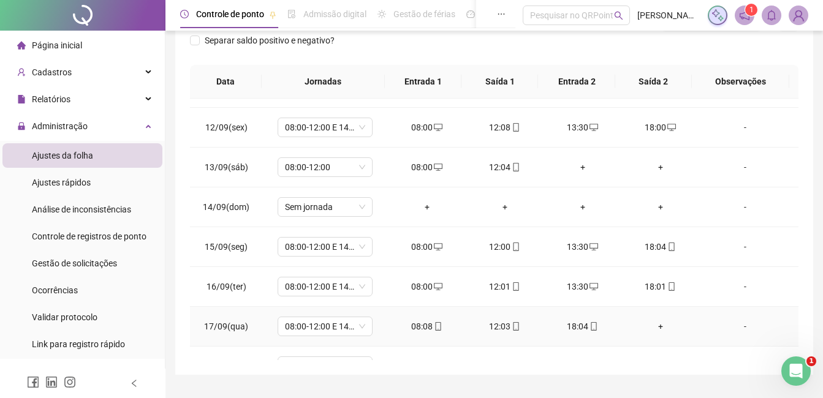
scroll to position [455, 0]
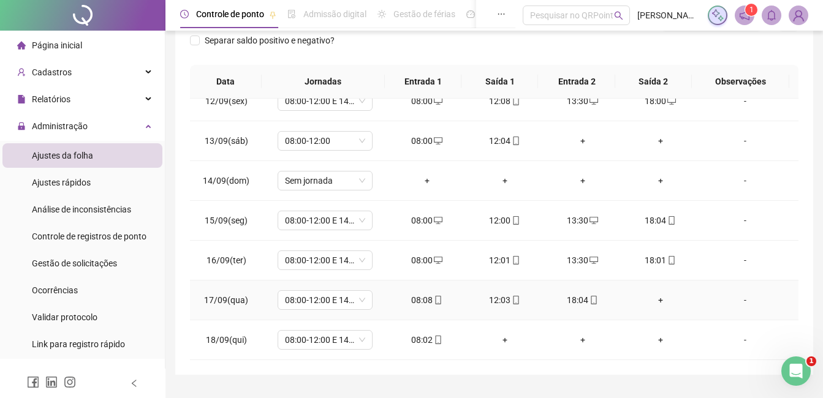
click at [655, 298] on div "+" at bounding box center [660, 300] width 58 height 13
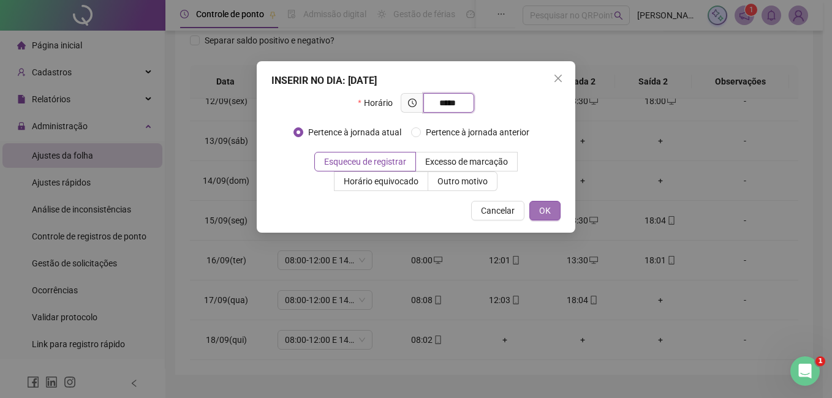
type input "*****"
click at [558, 211] on button "OK" at bounding box center [544, 211] width 31 height 20
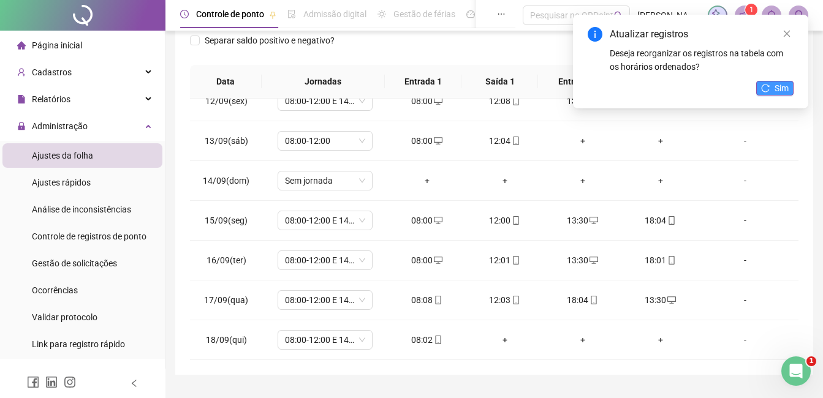
click at [774, 88] on button "Sim" at bounding box center [774, 88] width 37 height 15
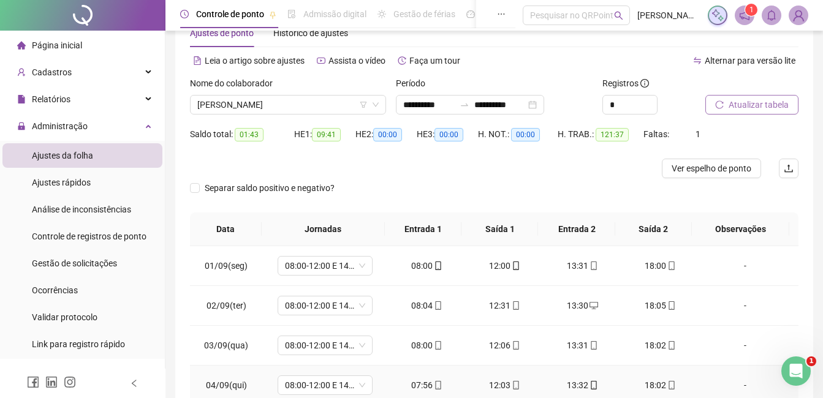
scroll to position [0, 0]
